Goal: Task Accomplishment & Management: Manage account settings

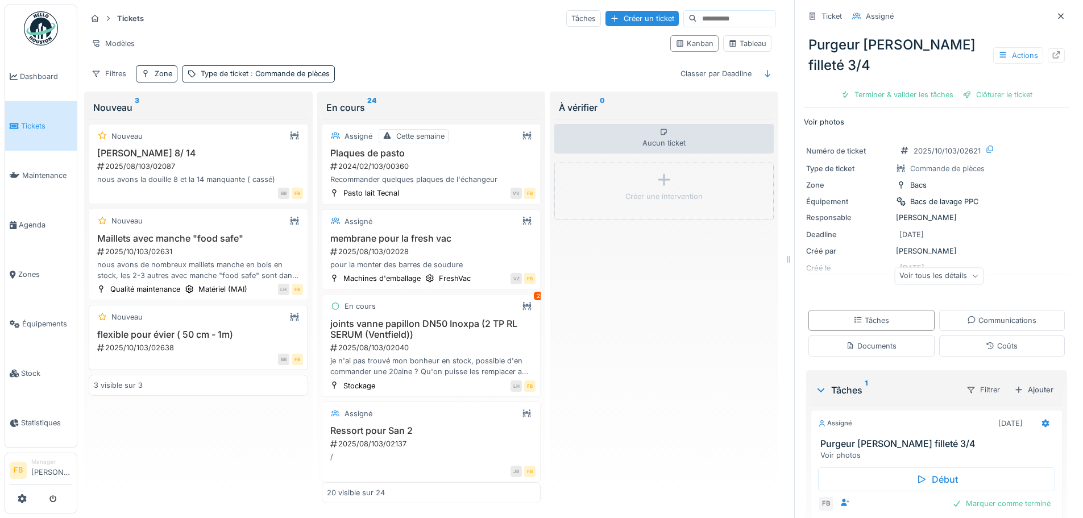
click at [206, 335] on h3 "flexible pour évier ( 50 cm - 1m)" at bounding box center [198, 334] width 209 height 11
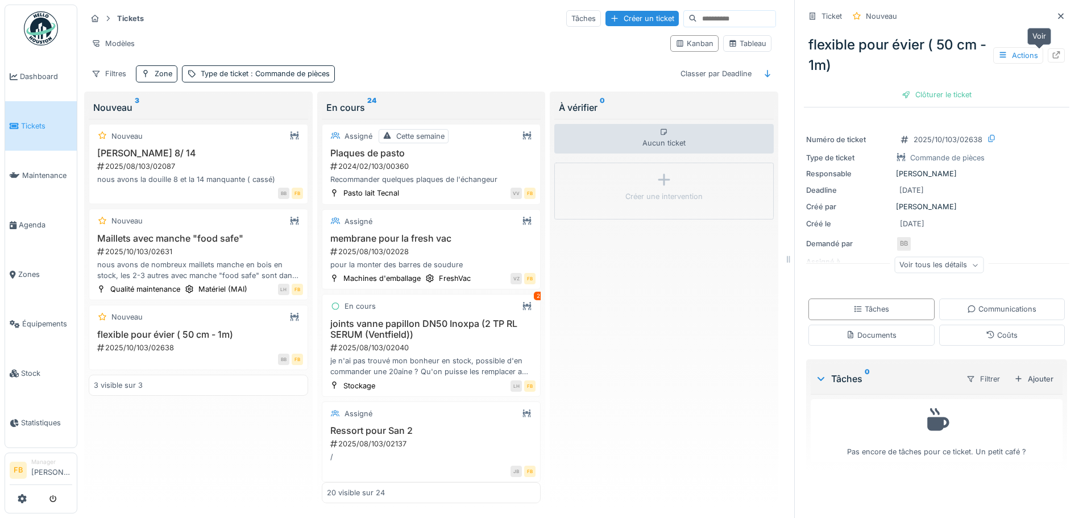
click at [1052, 53] on icon at bounding box center [1056, 54] width 9 height 7
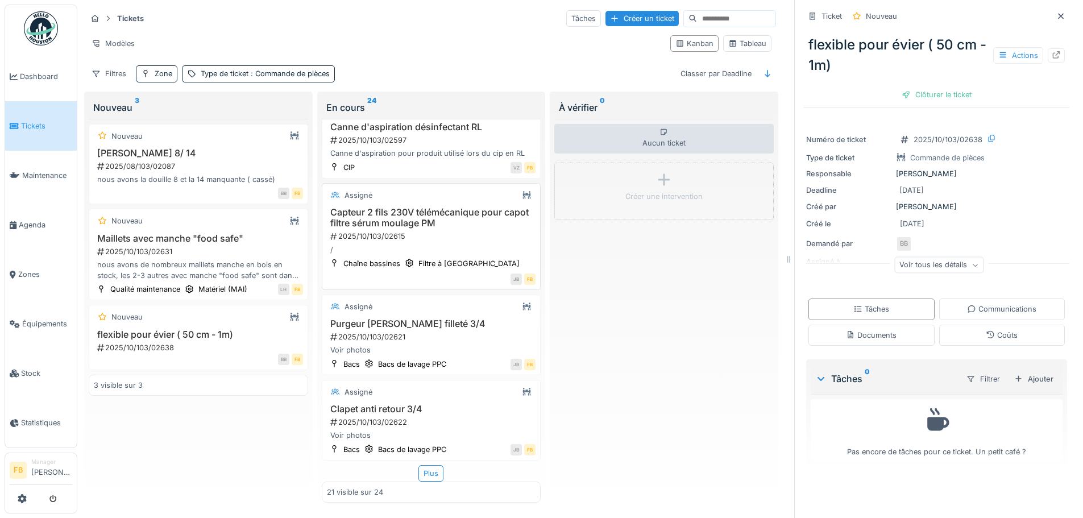
scroll to position [1740, 0]
click at [415, 404] on h3 "Clapet anti retour 3/4" at bounding box center [431, 409] width 209 height 11
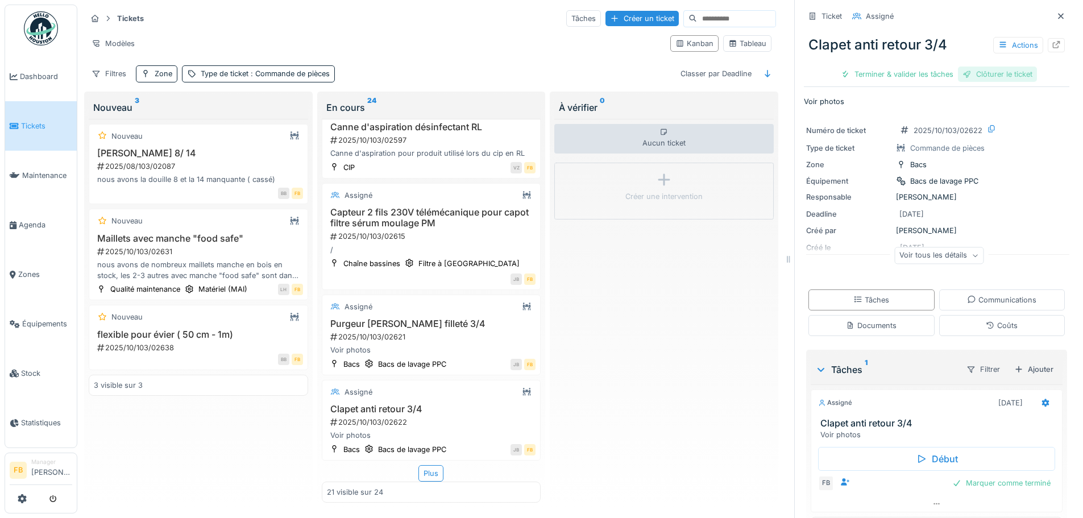
click at [1008, 73] on div "Clôturer le ticket" at bounding box center [997, 74] width 79 height 15
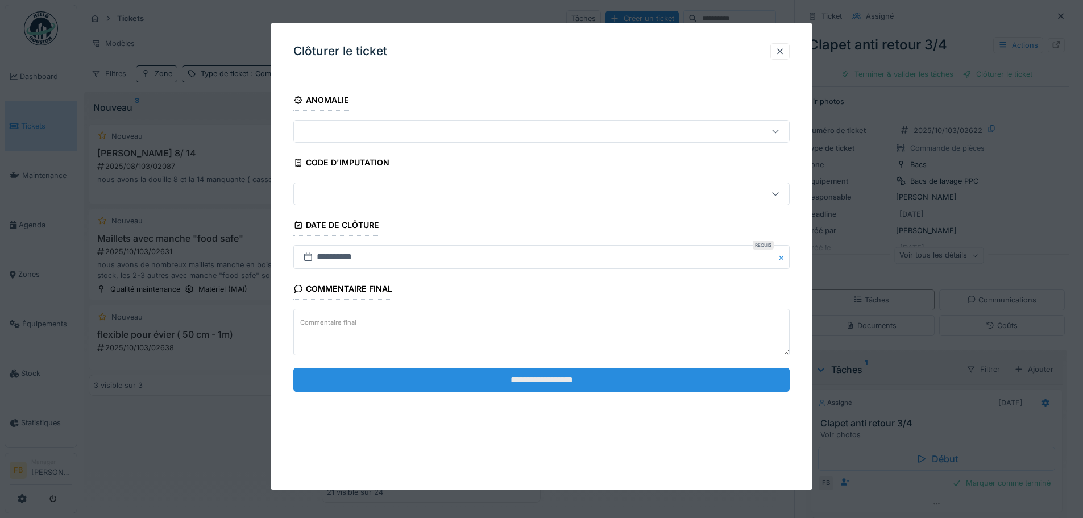
click at [623, 373] on input "**********" at bounding box center [541, 380] width 496 height 24
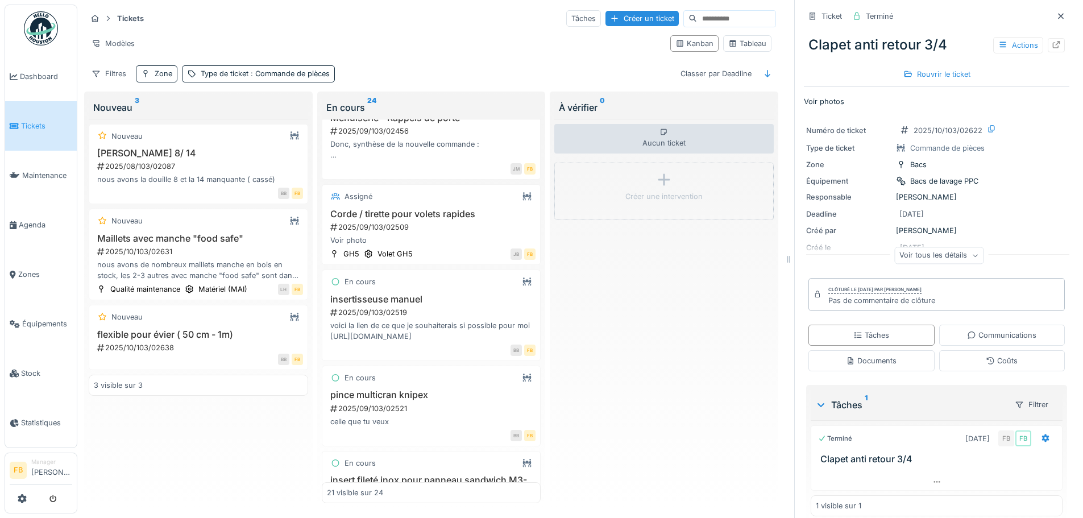
scroll to position [1001, 0]
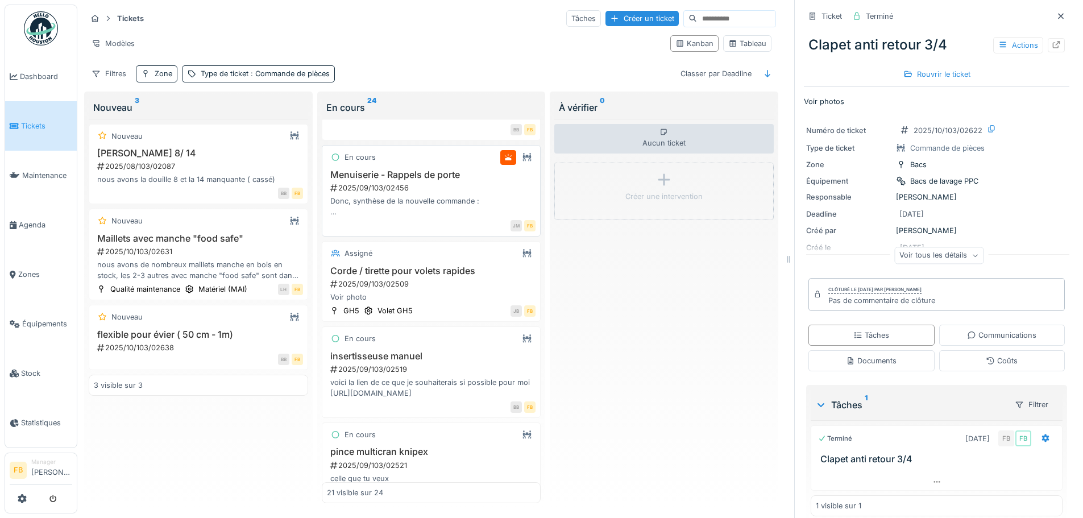
click at [422, 193] on div "2025/09/103/02456" at bounding box center [432, 187] width 207 height 11
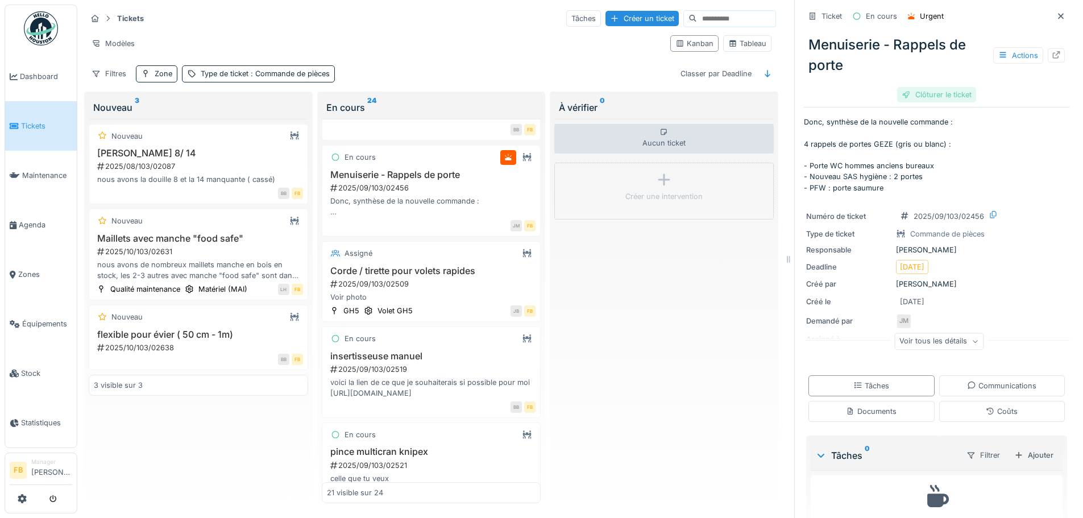
click at [925, 94] on div "Clôturer le ticket" at bounding box center [936, 94] width 79 height 15
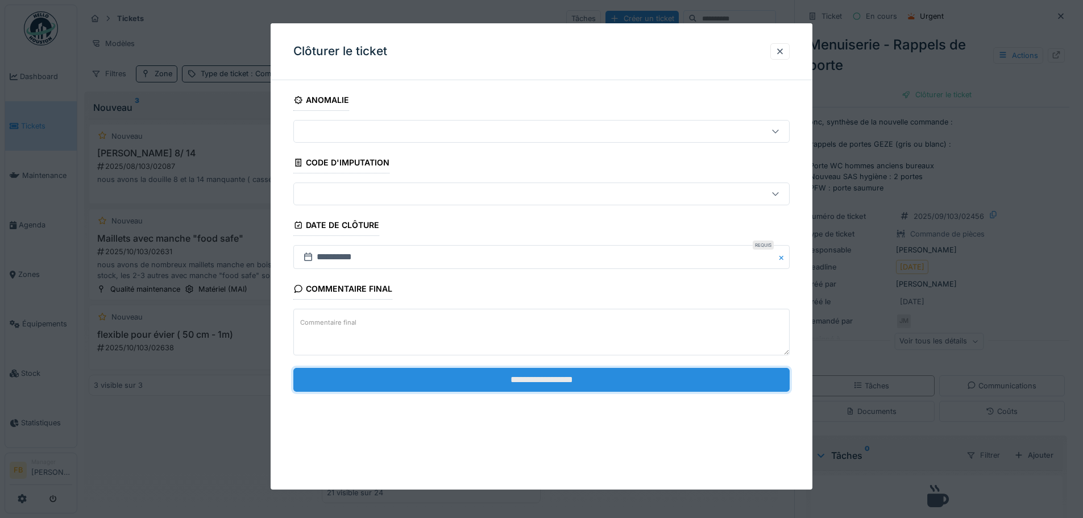
click at [560, 369] on input "**********" at bounding box center [541, 380] width 496 height 24
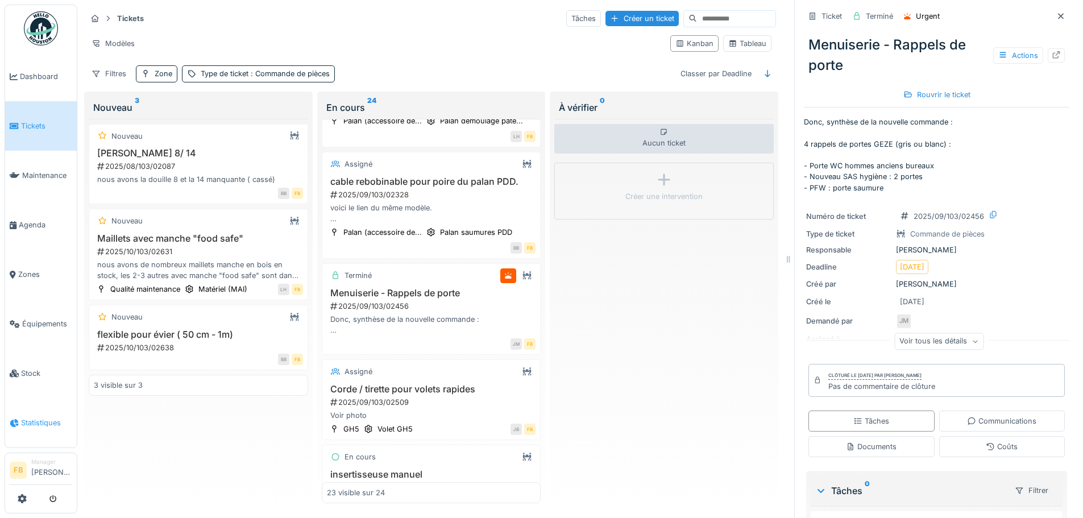
scroll to position [1248, 0]
